Goal: Transaction & Acquisition: Purchase product/service

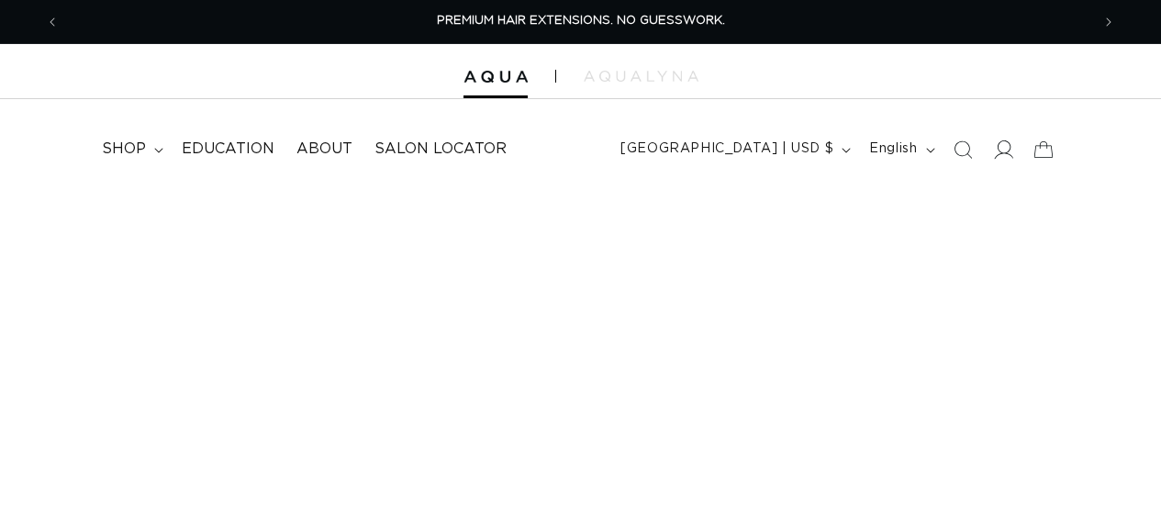
click at [1002, 146] on icon at bounding box center [1002, 148] width 19 height 19
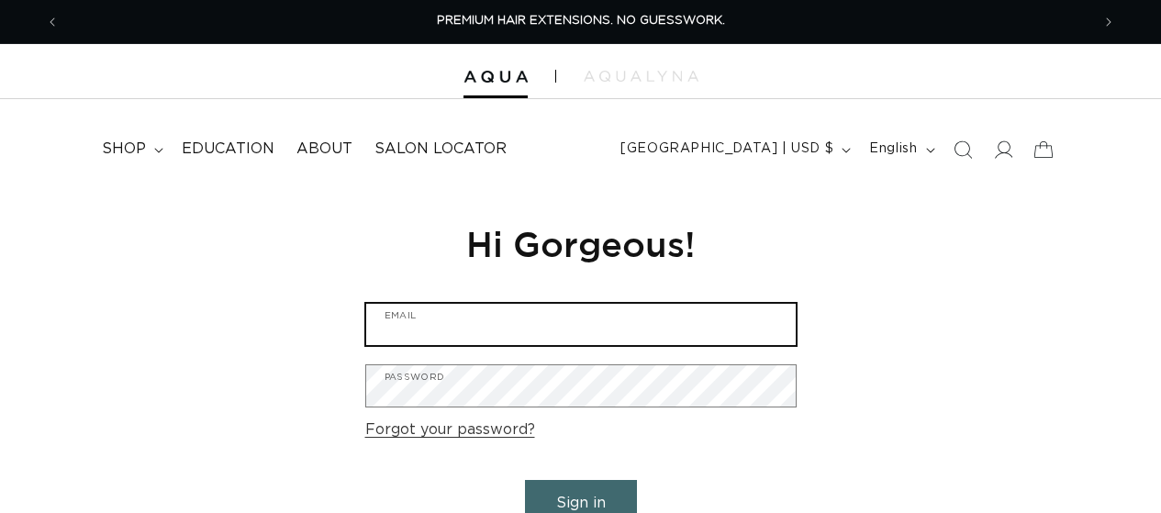
click at [614, 321] on input "Email" at bounding box center [580, 324] width 429 height 41
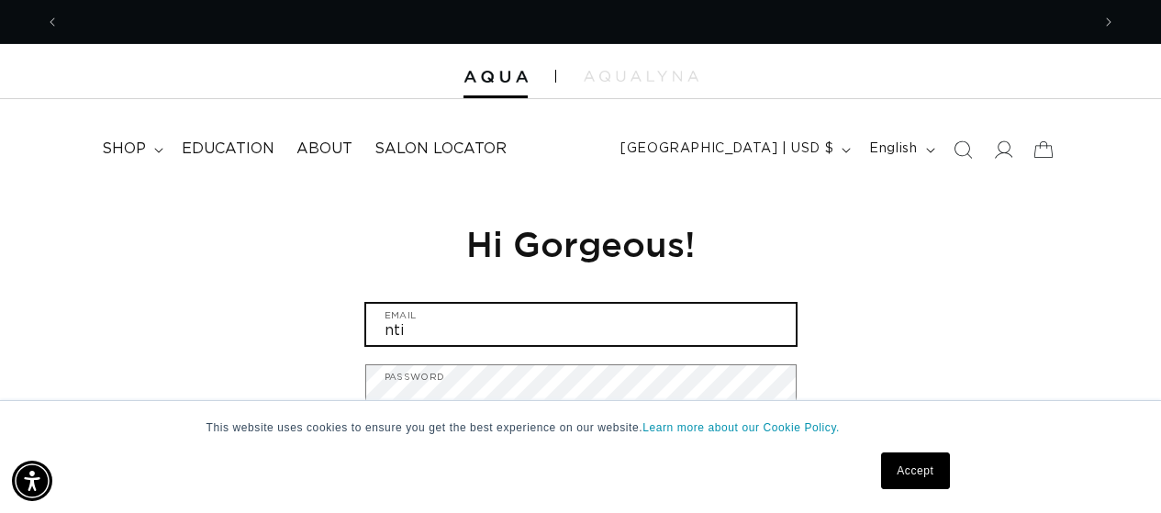
scroll to position [0, 1031]
type input "n"
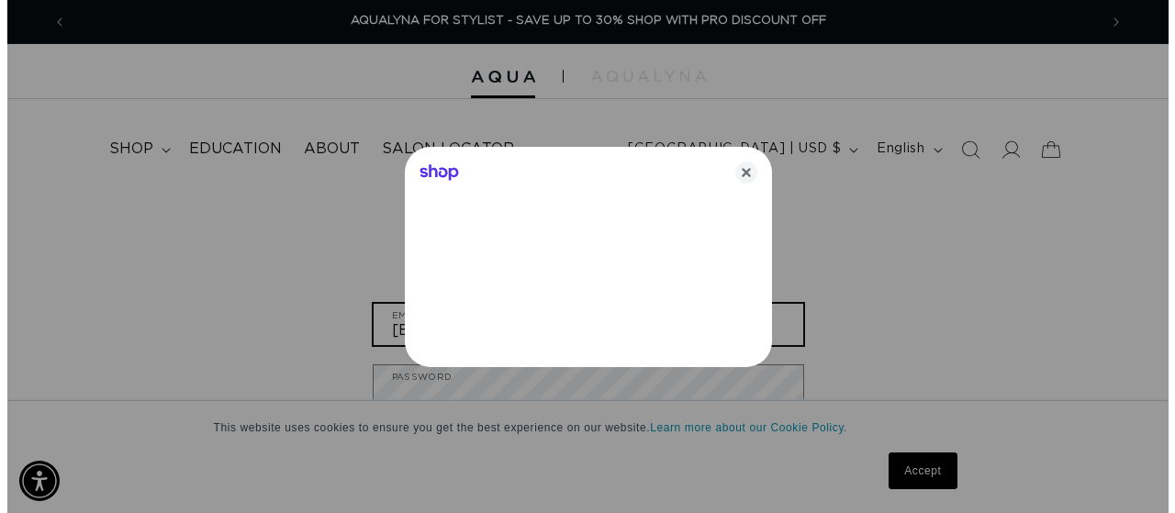
scroll to position [0, 2089]
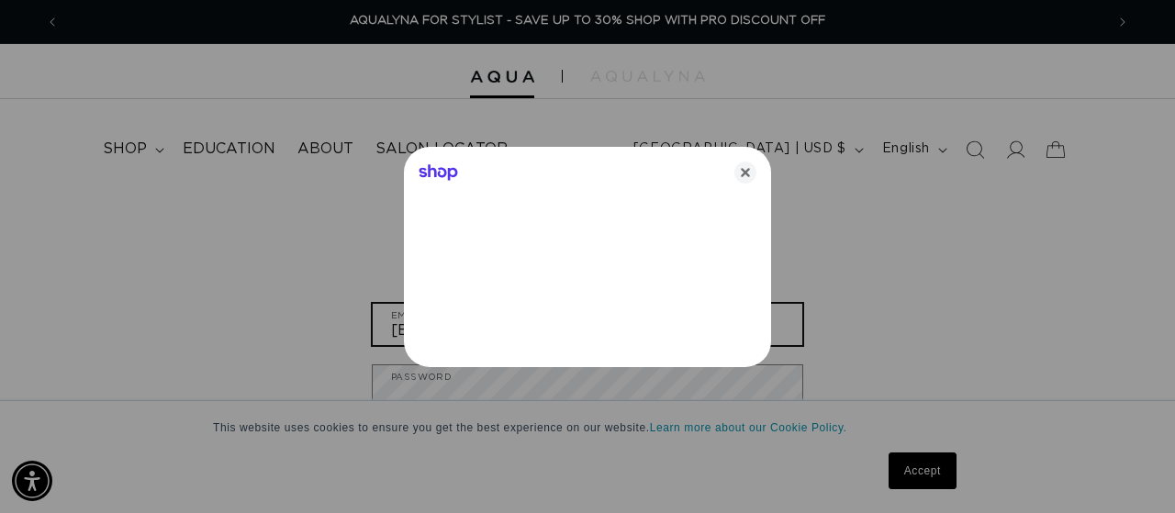
type input "briminert14@gmail.com"
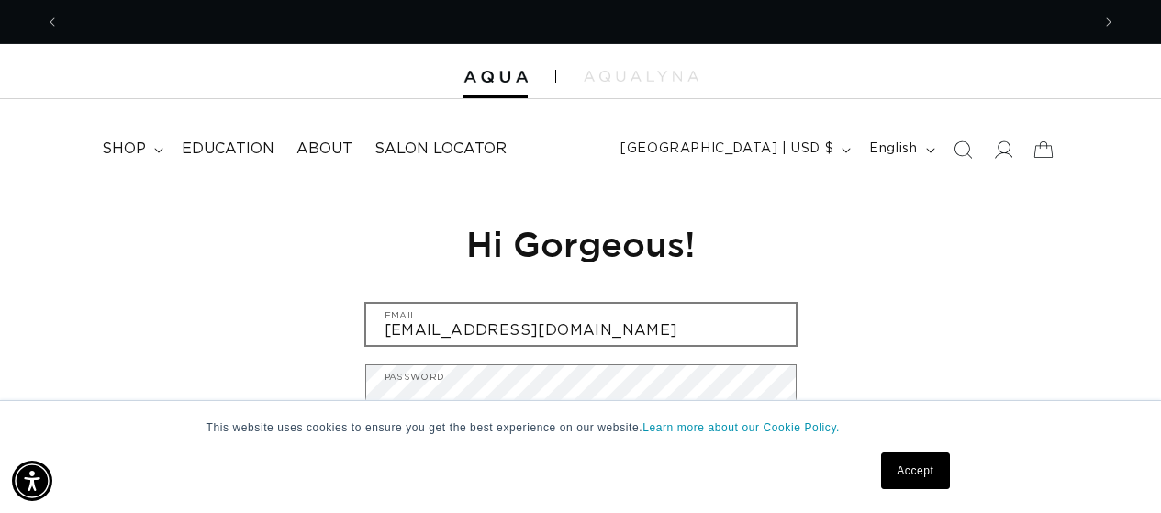
scroll to position [0, 2061]
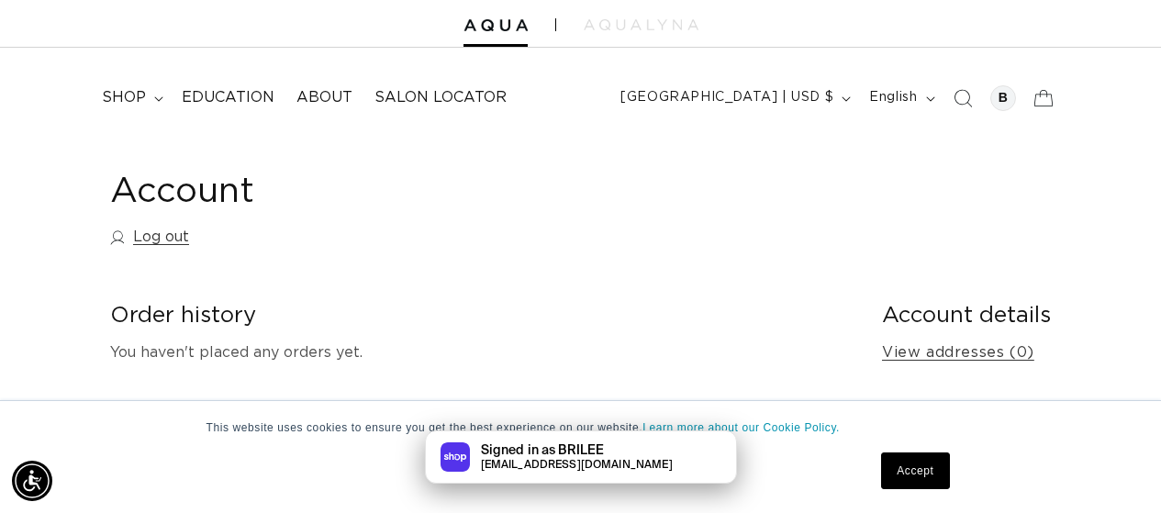
scroll to position [100, 0]
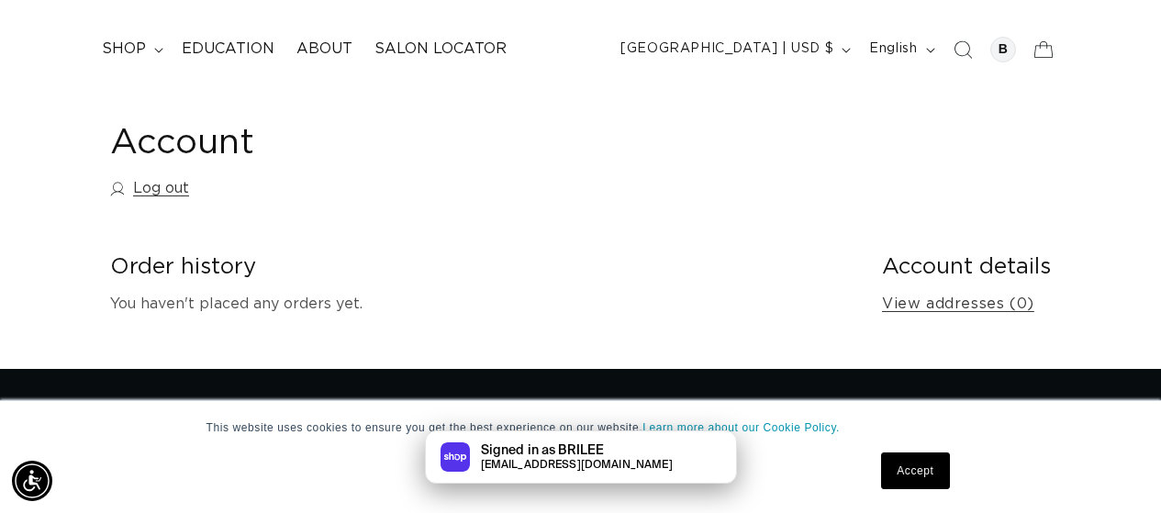
click at [896, 473] on div "Signed in as BRILEE briminert14@gmail.com" at bounding box center [580, 456] width 1161 height 53
click at [909, 488] on link "Accept" at bounding box center [915, 470] width 68 height 37
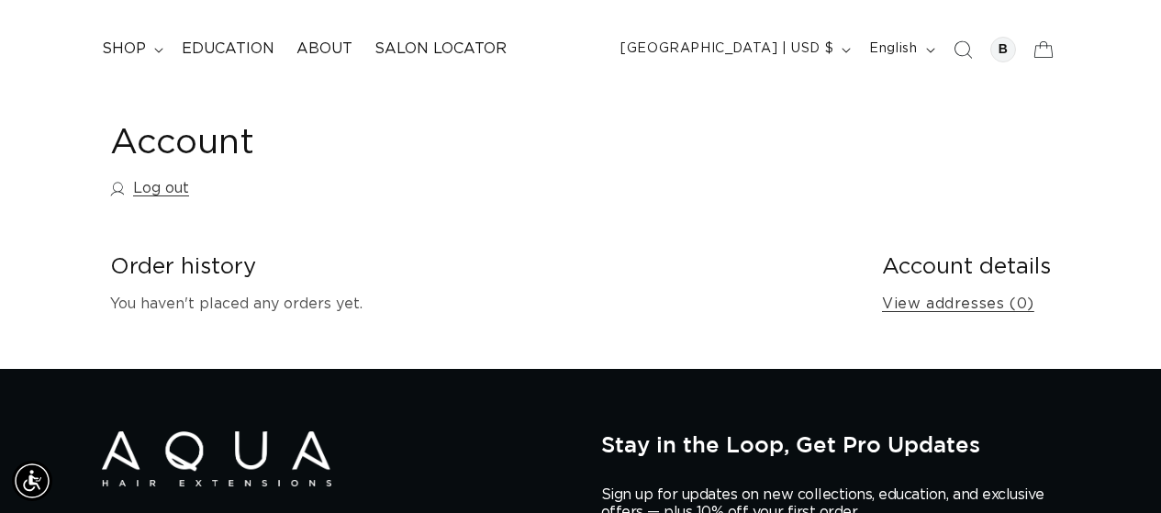
scroll to position [0, 0]
click at [122, 59] on summary "shop" at bounding box center [131, 48] width 80 height 41
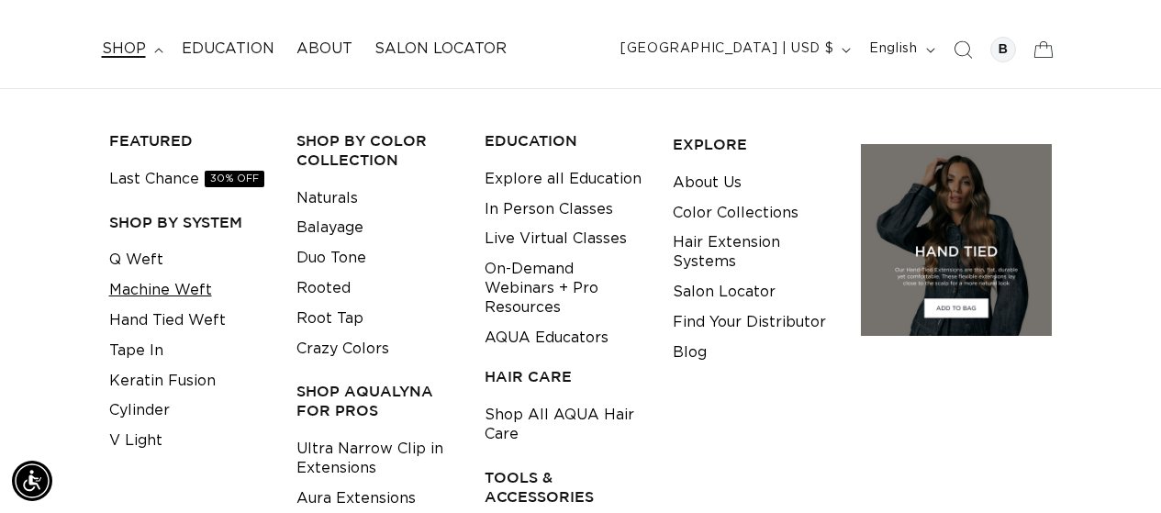
scroll to position [0, 1031]
click at [149, 268] on link "Q Weft" at bounding box center [136, 260] width 54 height 30
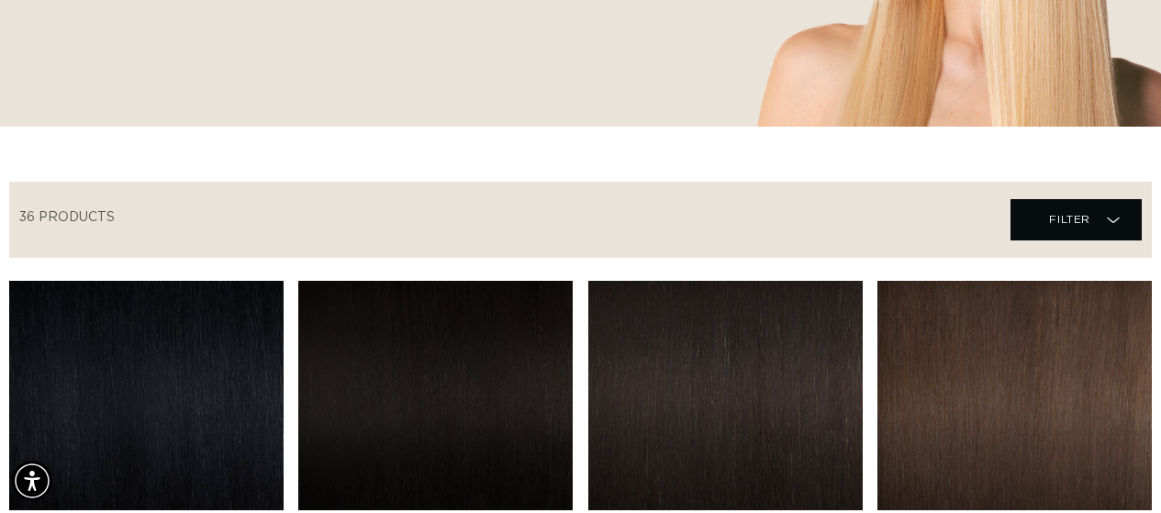
scroll to position [0, 1031]
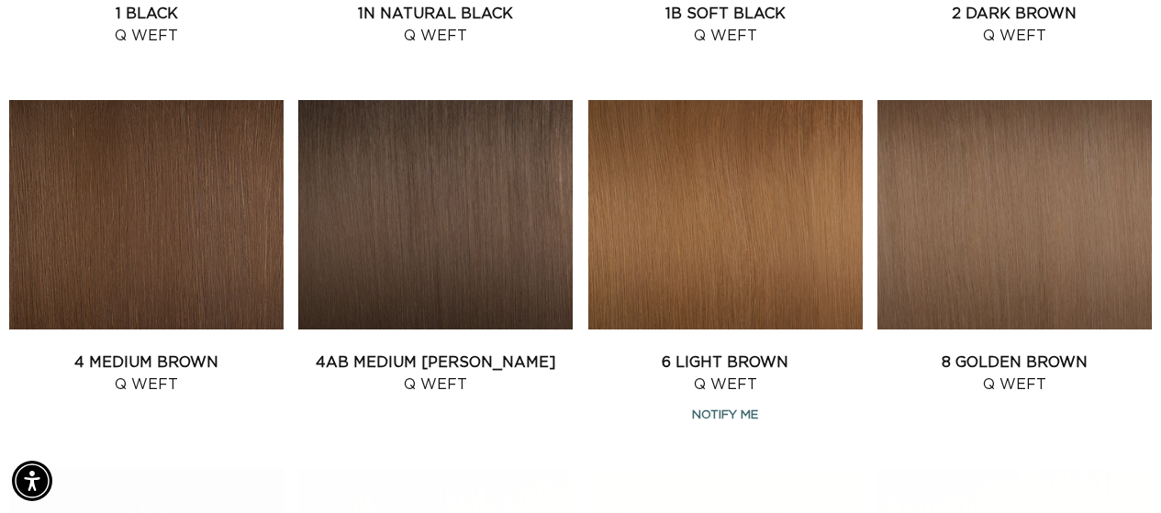
drag, startPoint x: 1168, startPoint y: 44, endPoint x: 1158, endPoint y: 148, distance: 104.2
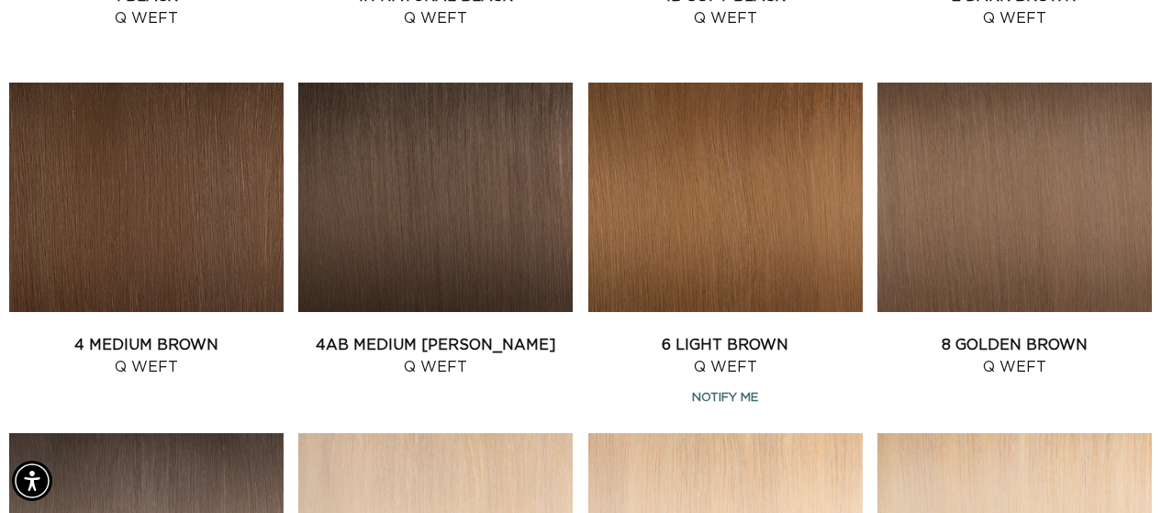
scroll to position [0, 2061]
click at [518, 334] on link "4AB Medium Ash Brown Q Weft" at bounding box center [435, 356] width 274 height 44
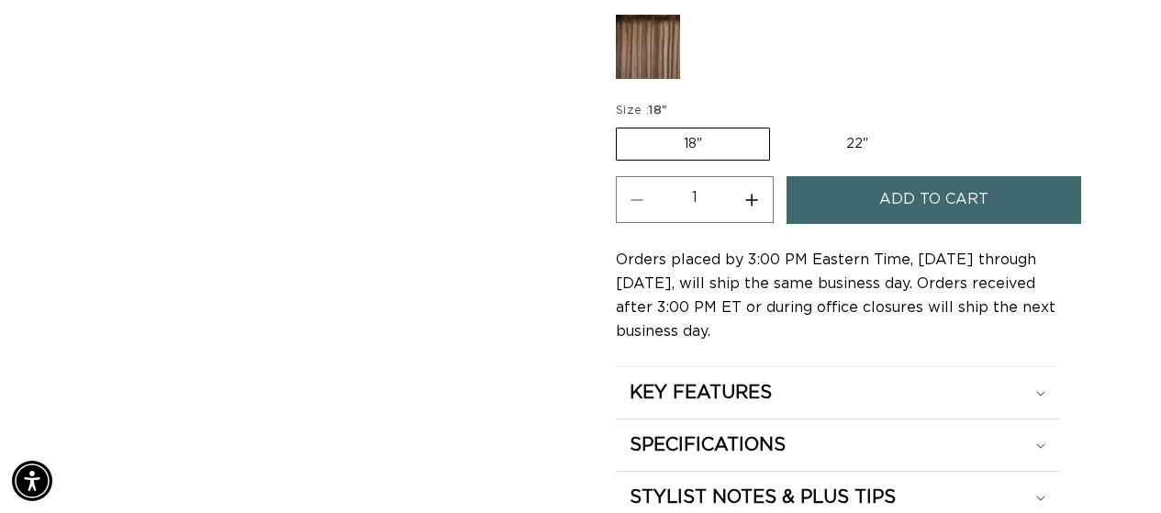
scroll to position [1095, 0]
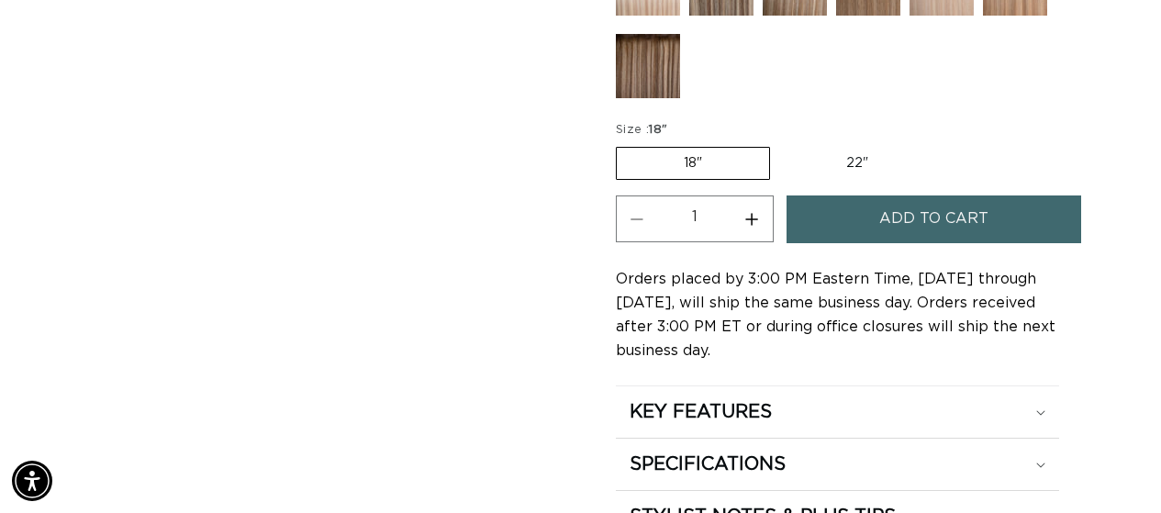
drag, startPoint x: 1164, startPoint y: 51, endPoint x: 1139, endPoint y: 151, distance: 103.0
click at [846, 148] on label "22" Variant sold out or unavailable" at bounding box center [857, 163] width 156 height 31
click at [780, 143] on input "22" Variant sold out or unavailable" at bounding box center [779, 143] width 1 height 1
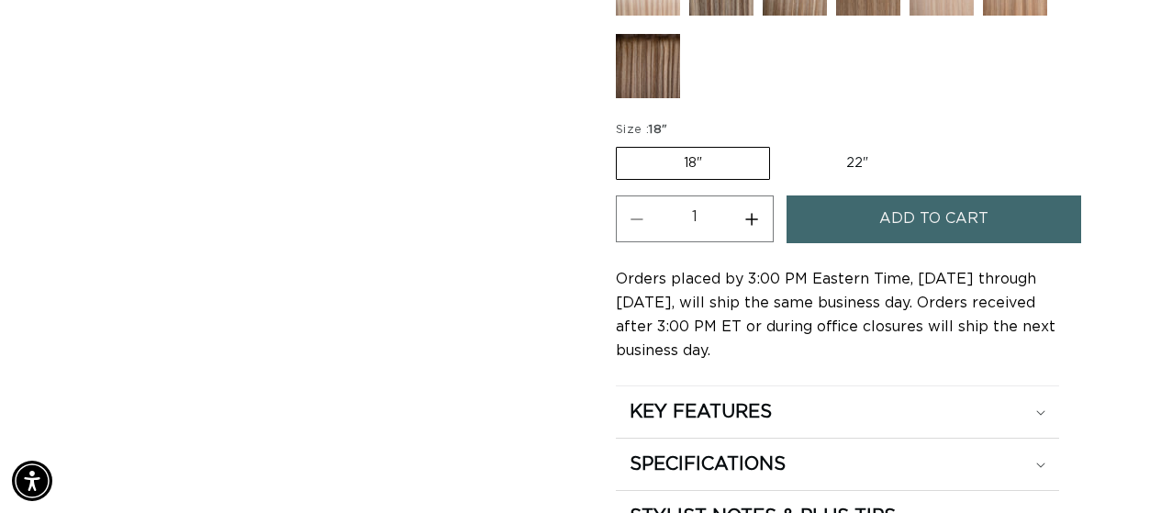
radio input "true"
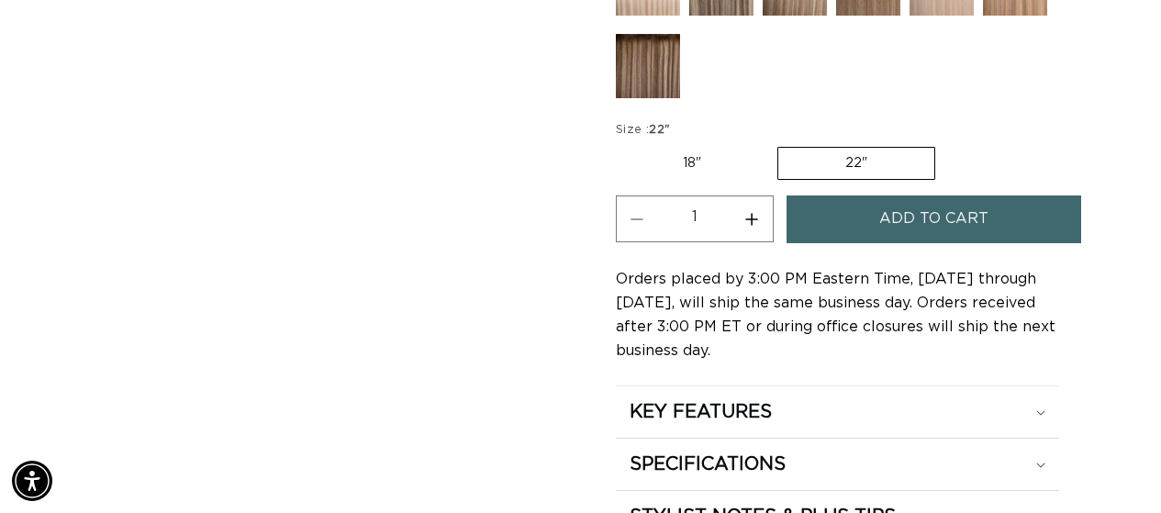
click at [840, 195] on button "Add to cart" at bounding box center [933, 218] width 295 height 47
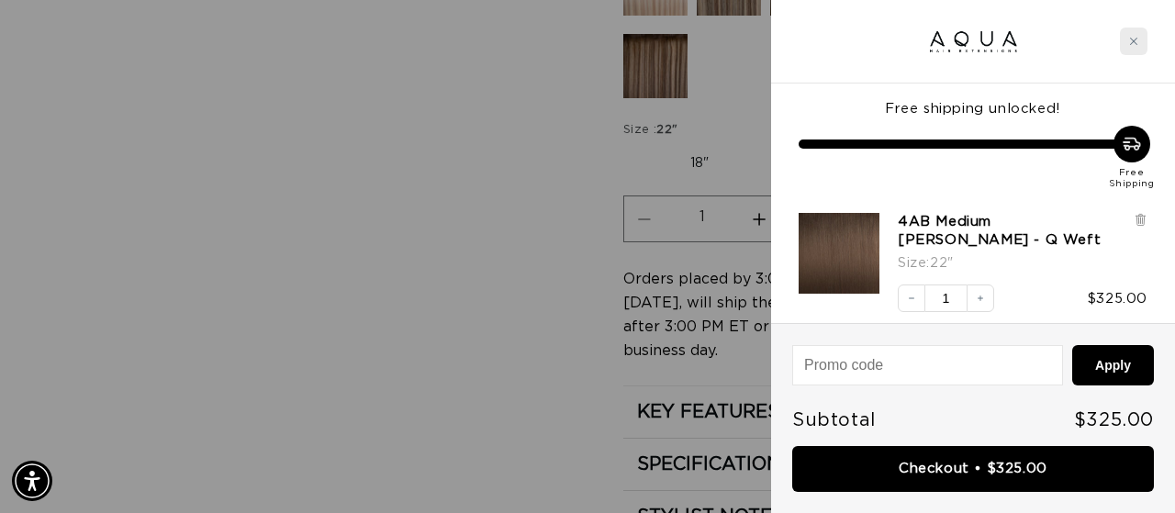
click at [1131, 46] on div "Close cart" at bounding box center [1134, 42] width 28 height 28
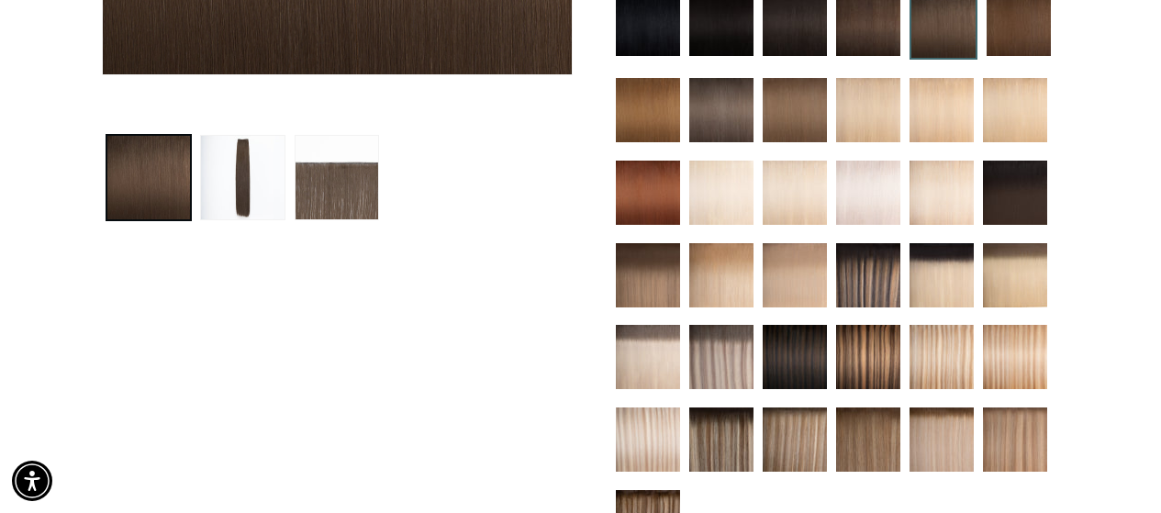
scroll to position [0, 1031]
click at [728, 325] on img at bounding box center [721, 357] width 64 height 64
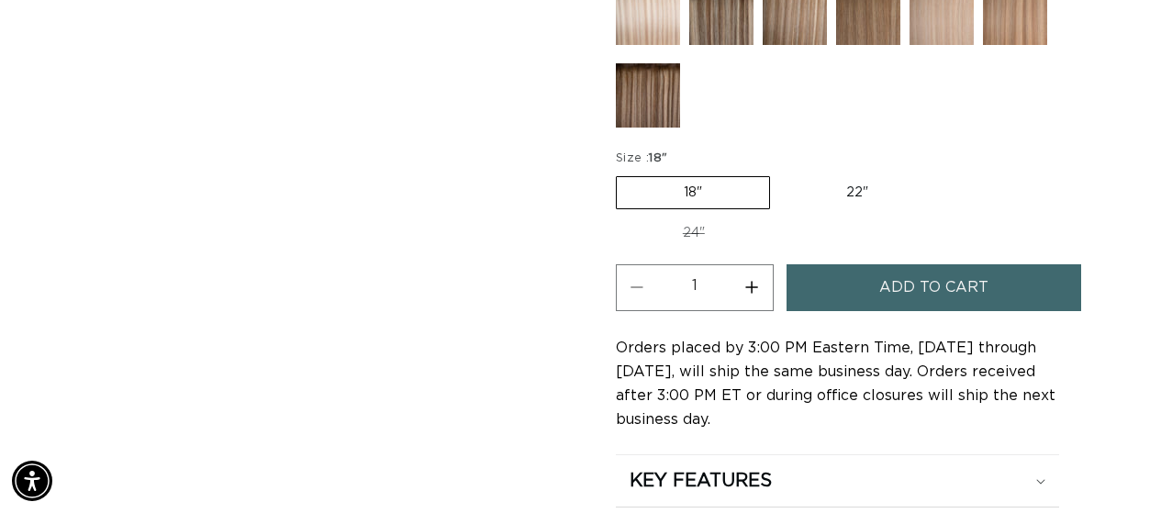
scroll to position [990, 0]
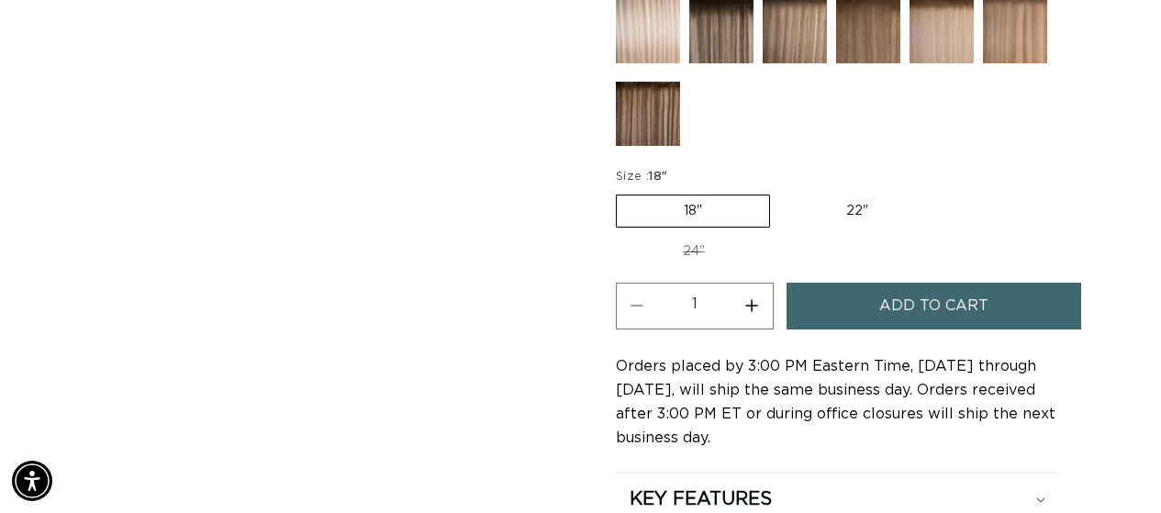
click at [851, 205] on label "22" Variant sold out or unavailable" at bounding box center [857, 210] width 156 height 31
click at [780, 192] on input "22" Variant sold out or unavailable" at bounding box center [779, 191] width 1 height 1
radio input "true"
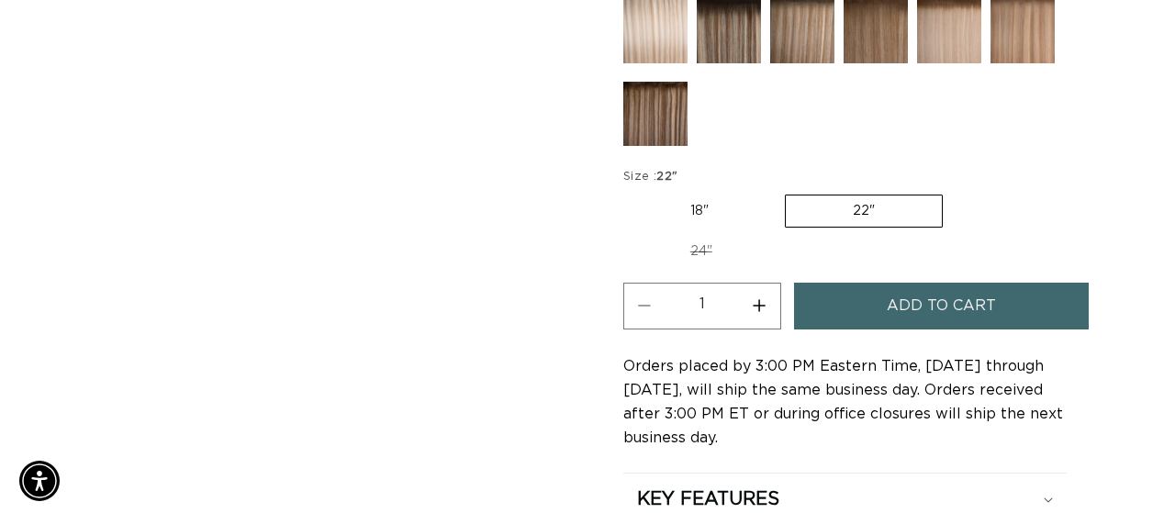
scroll to position [0, 2061]
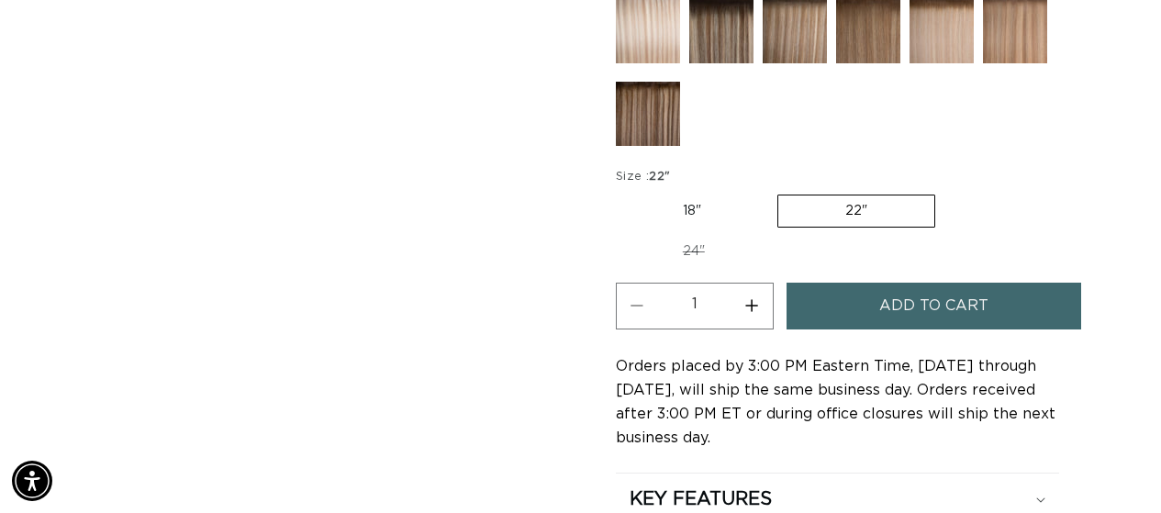
click at [850, 283] on button "Add to cart" at bounding box center [933, 306] width 295 height 47
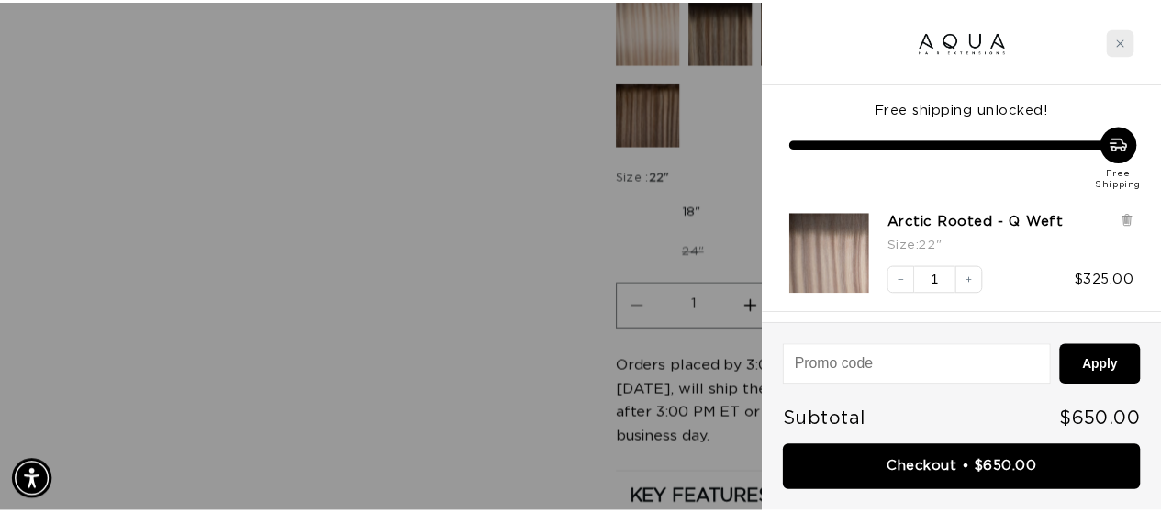
scroll to position [0, 0]
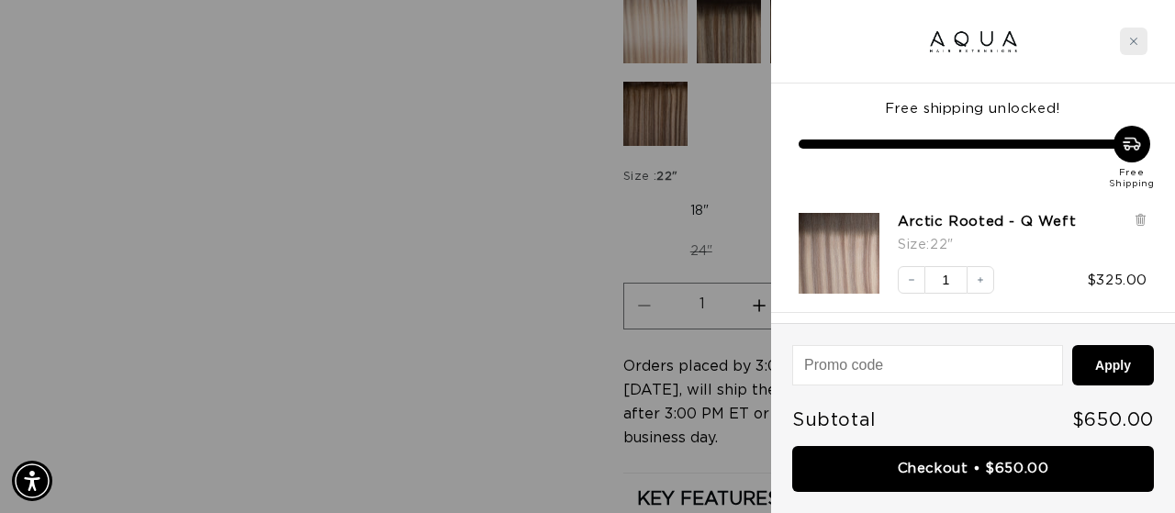
click at [1127, 38] on div "Close cart" at bounding box center [1134, 42] width 28 height 28
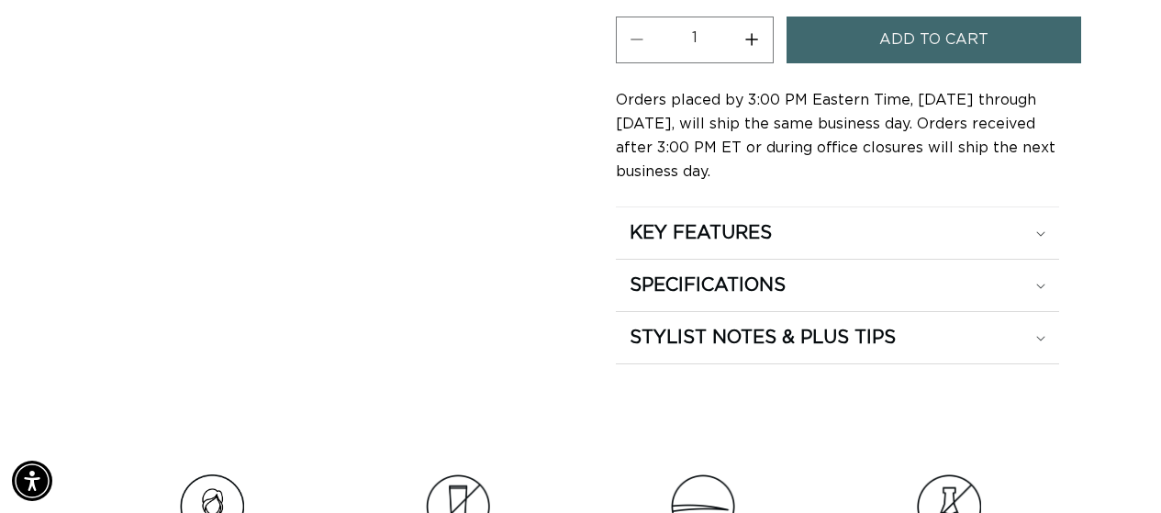
scroll to position [1271, 0]
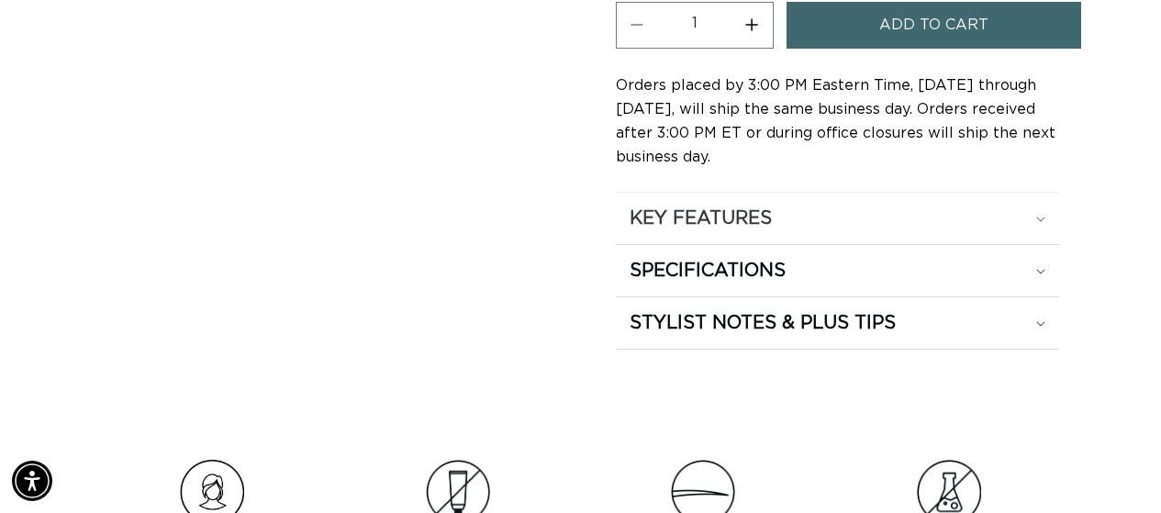
click at [967, 206] on div "KEY FEATURES" at bounding box center [838, 218] width 417 height 24
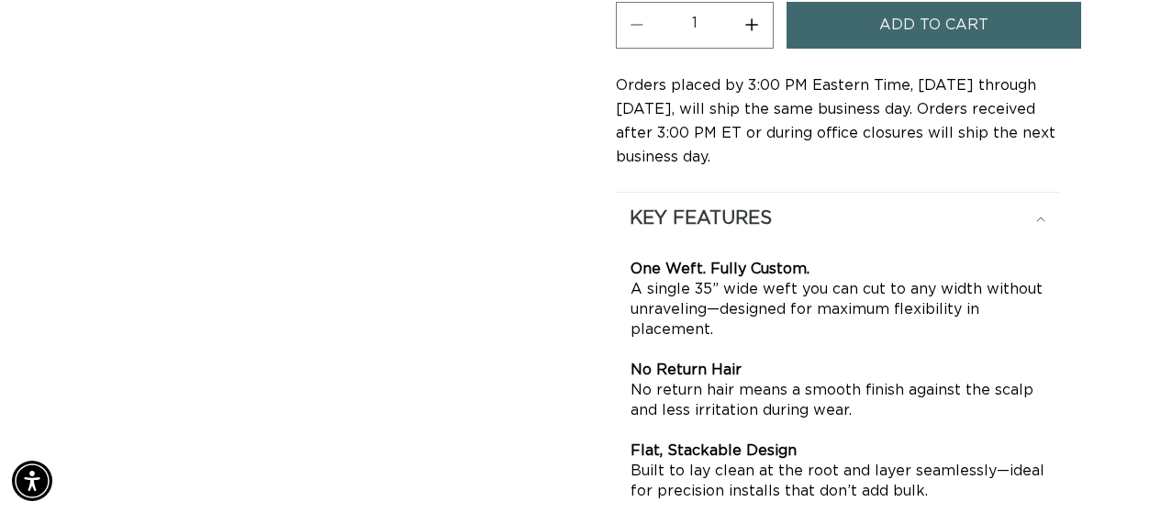
scroll to position [0, 0]
click at [1005, 209] on div "KEY FEATURES" at bounding box center [838, 218] width 417 height 24
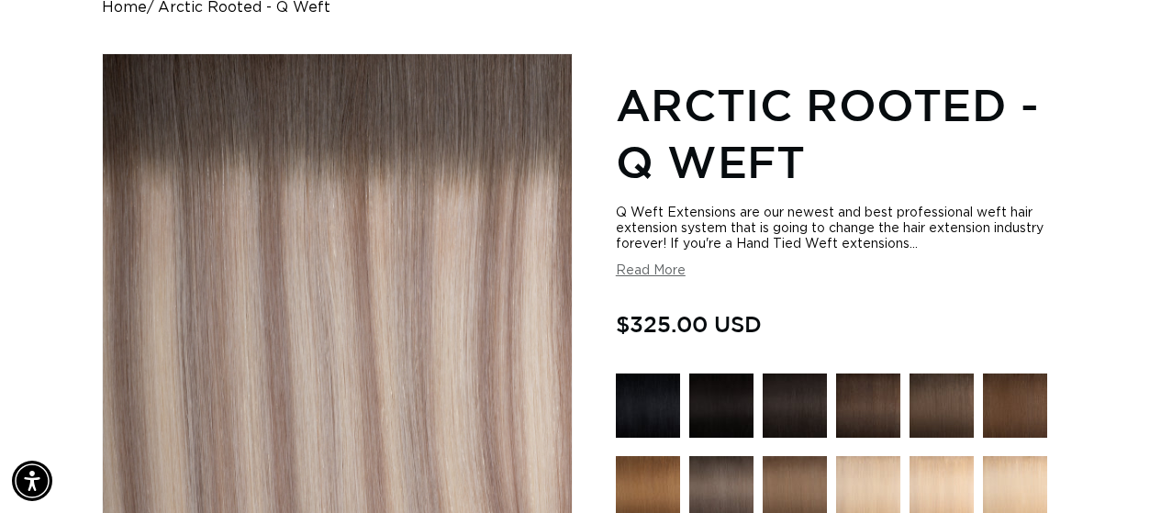
click at [664, 272] on button "Read More" at bounding box center [651, 271] width 70 height 16
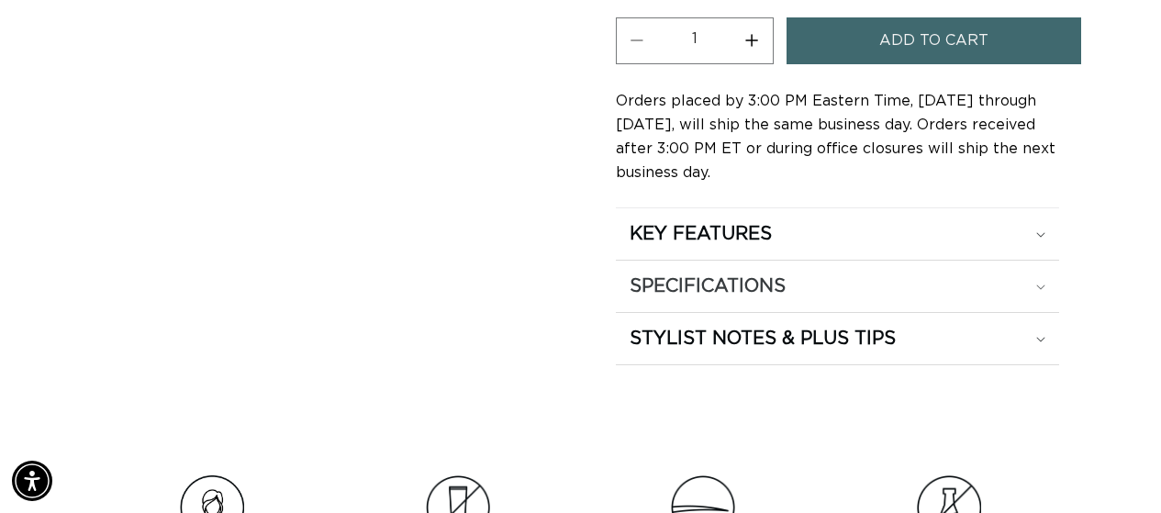
click at [1037, 289] on div "SPECIFICATIONS" at bounding box center [838, 286] width 417 height 24
